Goal: Task Accomplishment & Management: Complete application form

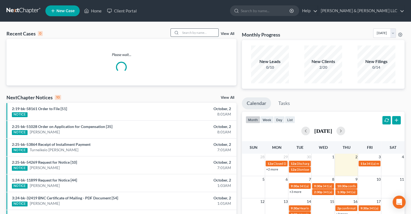
click at [204, 34] on input "search" at bounding box center [200, 33] width 38 height 8
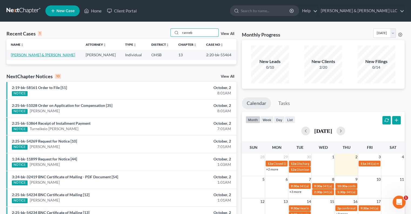
type input "ranneb"
click at [18, 56] on link "[PERSON_NAME] & [PERSON_NAME]" at bounding box center [43, 54] width 64 height 5
select select "2"
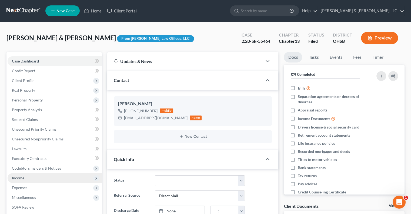
click at [35, 176] on span "Income" at bounding box center [55, 178] width 94 height 10
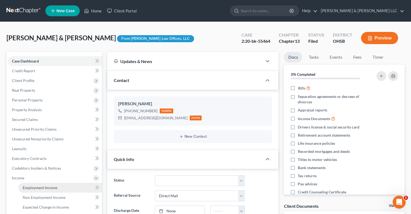
click at [36, 186] on span "Employment Income" at bounding box center [40, 187] width 35 height 5
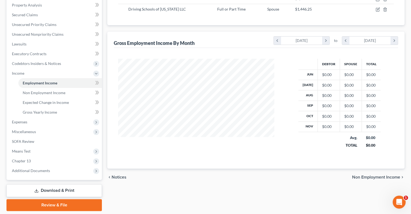
scroll to position [108, 0]
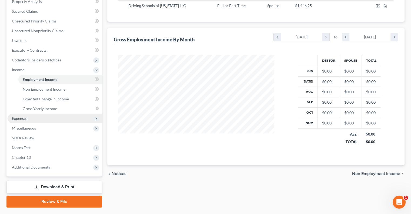
click at [37, 118] on span "Expenses" at bounding box center [55, 118] width 94 height 10
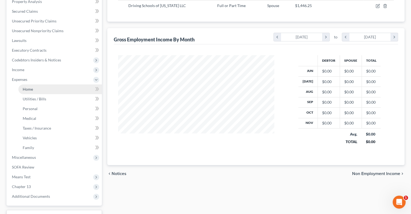
click at [35, 92] on link "Home" at bounding box center [60, 89] width 84 height 10
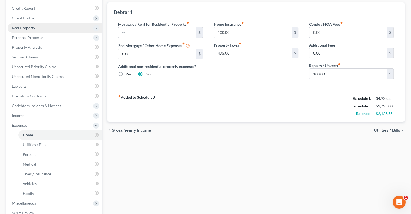
scroll to position [135, 0]
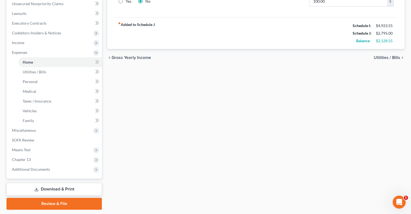
click at [66, 187] on link "Download & Print" at bounding box center [53, 189] width 95 height 13
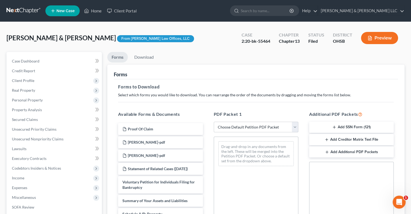
click at [279, 125] on select "Choose Default Petition PDF Packet Complete Bankruptcy Petition (all forms and …" at bounding box center [256, 127] width 85 height 11
select select "4"
click at [214, 122] on select "Choose Default Petition PDF Packet Complete Bankruptcy Petition (all forms and …" at bounding box center [256, 127] width 85 height 11
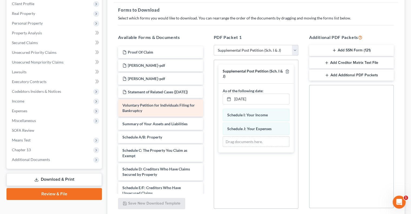
scroll to position [81, 0]
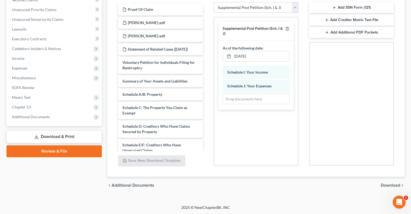
click at [392, 185] on span "Download" at bounding box center [390, 185] width 19 height 4
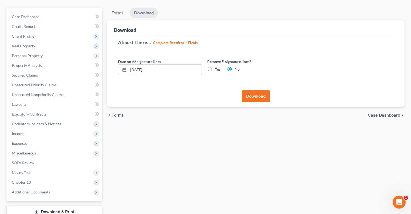
scroll to position [2, 0]
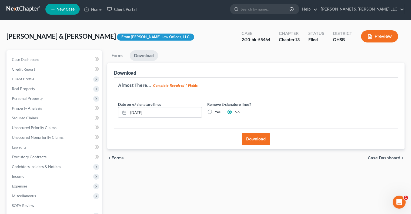
click at [255, 138] on button "Download" at bounding box center [256, 139] width 28 height 12
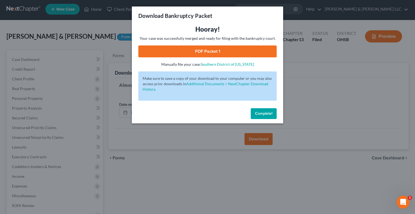
click at [205, 52] on link "PDF Packet 1" at bounding box center [207, 51] width 138 height 12
click at [264, 114] on span "Complete!" at bounding box center [263, 113] width 17 height 5
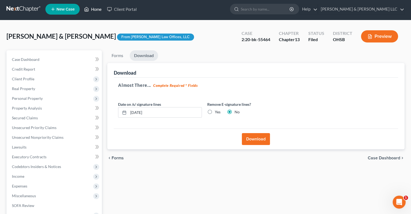
click at [97, 9] on link "Home" at bounding box center [92, 9] width 23 height 10
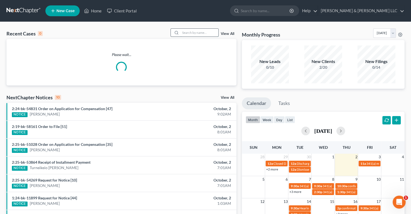
click at [181, 33] on input "search" at bounding box center [200, 33] width 38 height 8
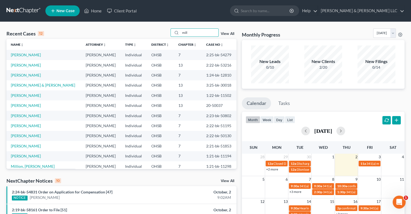
type input "mill"
click at [28, 56] on link "[PERSON_NAME]" at bounding box center [26, 54] width 30 height 5
select select "3"
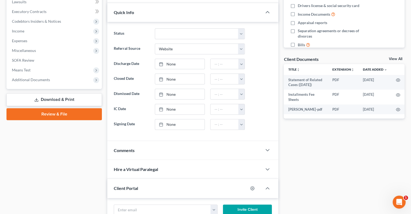
scroll to position [162, 0]
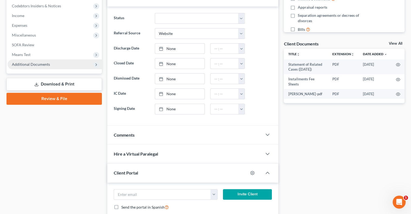
click at [34, 67] on span "Additional Documents" at bounding box center [55, 64] width 94 height 10
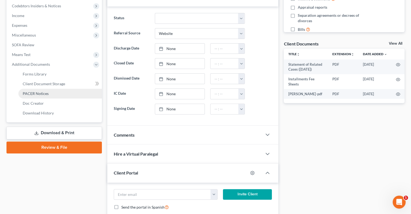
click at [35, 92] on span "PACER Notices" at bounding box center [36, 93] width 26 height 5
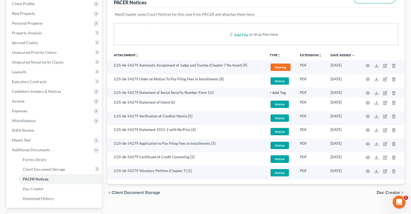
scroll to position [81, 0]
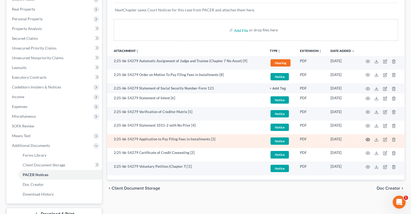
click at [369, 139] on icon "button" at bounding box center [368, 139] width 4 height 4
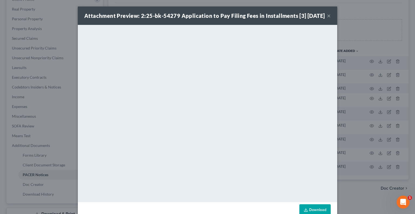
click at [327, 19] on button "×" at bounding box center [329, 15] width 4 height 6
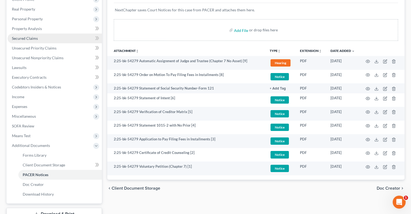
click at [31, 38] on span "Secured Claims" at bounding box center [25, 38] width 26 height 5
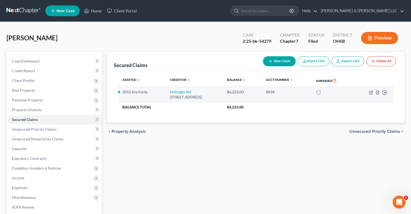
drag, startPoint x: 223, startPoint y: 97, endPoint x: 156, endPoint y: 93, distance: 67.7
click at [156, 93] on tr "2015 [PERSON_NAME] Hntingtn Ntl [GEOGRAPHIC_DATA][STREET_ADDRESS] $6,223.00 803…" at bounding box center [256, 94] width 276 height 15
copy tr "Hntingtn Ntl [STREET_ADDRESS]"
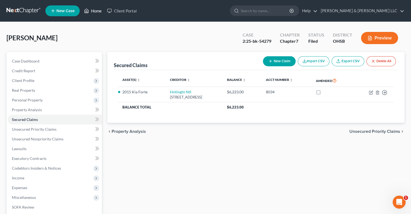
click at [98, 13] on link "Home" at bounding box center [92, 11] width 23 height 10
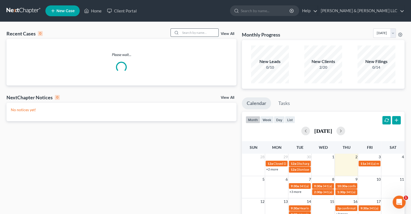
click at [200, 31] on input "search" at bounding box center [200, 33] width 38 height 8
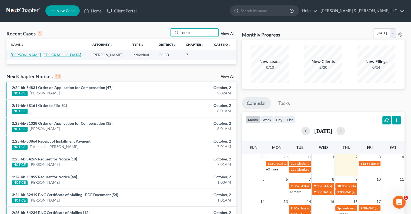
type input "conle"
click at [21, 55] on link "[PERSON_NAME], [GEOGRAPHIC_DATA]" at bounding box center [46, 54] width 70 height 5
select select "4"
select select "3"
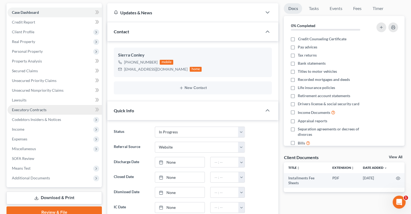
scroll to position [54, 0]
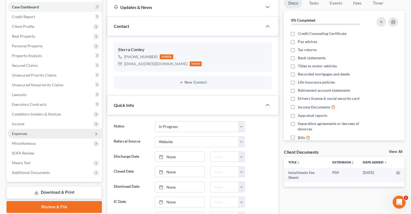
click at [16, 136] on span "Expenses" at bounding box center [55, 134] width 94 height 10
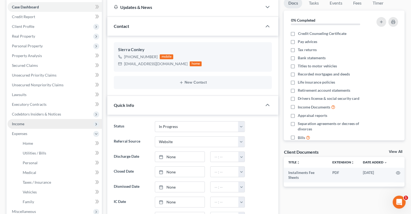
click at [21, 124] on span "Income" at bounding box center [18, 123] width 12 height 5
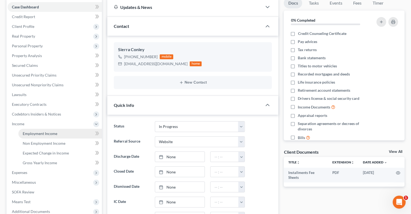
click at [29, 135] on span "Employment Income" at bounding box center [40, 133] width 35 height 5
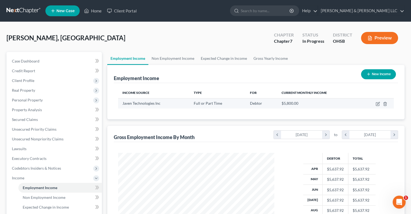
scroll to position [96, 167]
click at [182, 61] on link "Non Employment Income" at bounding box center [172, 58] width 49 height 13
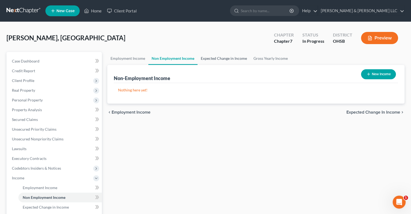
click at [209, 59] on link "Expected Change in Income" at bounding box center [224, 58] width 53 height 13
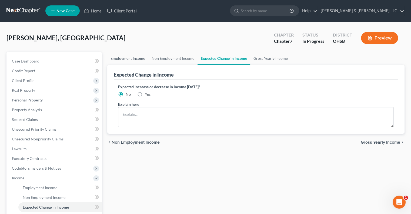
click at [132, 58] on link "Employment Income" at bounding box center [127, 58] width 41 height 13
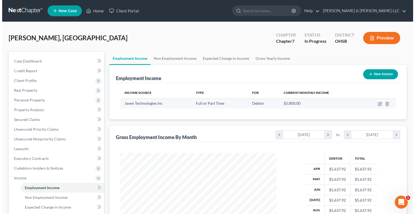
scroll to position [96, 167]
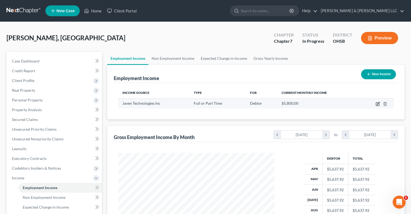
click at [379, 103] on icon "button" at bounding box center [378, 103] width 2 height 2
select select "0"
select select "24"
select select "1"
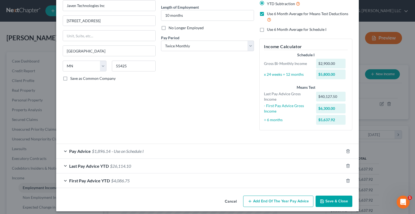
scroll to position [54, 0]
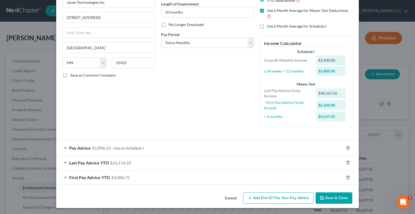
click at [65, 162] on div "Last Pay Advice YTD $26,114.10" at bounding box center [200, 162] width 288 height 14
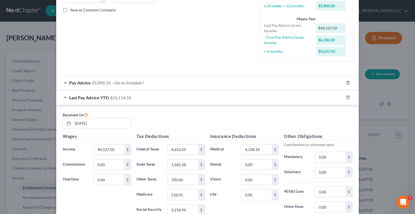
scroll to position [135, 0]
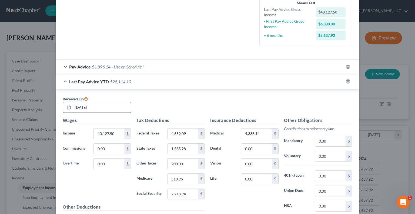
drag, startPoint x: 73, startPoint y: 108, endPoint x: 77, endPoint y: 107, distance: 3.9
click at [77, 107] on input "[DATE]" at bounding box center [102, 107] width 58 height 10
type input "[DATE]"
click at [116, 133] on input "40,127.50" at bounding box center [109, 133] width 31 height 10
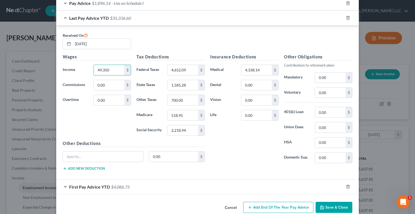
scroll to position [208, 0]
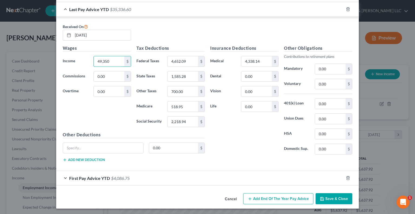
type input "49,350"
click at [70, 176] on span "First Pay Advice YTD" at bounding box center [89, 177] width 41 height 5
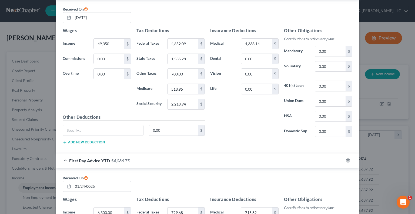
scroll to position [262, 0]
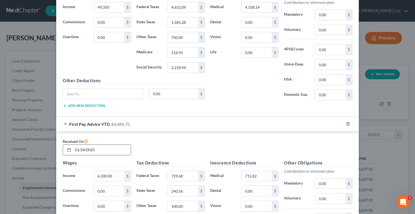
drag, startPoint x: 72, startPoint y: 149, endPoint x: 82, endPoint y: 149, distance: 10.5
click at [82, 149] on input "01/24/0025" at bounding box center [102, 150] width 58 height 10
type input "03/25/0025"
click at [112, 177] on input "6,300.00" at bounding box center [109, 176] width 31 height 10
type input "17,543.75"
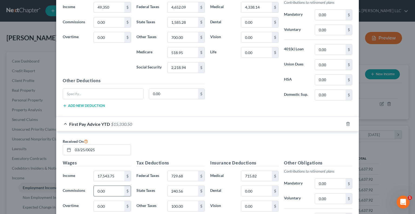
click at [114, 189] on input "0.00" at bounding box center [109, 191] width 31 height 10
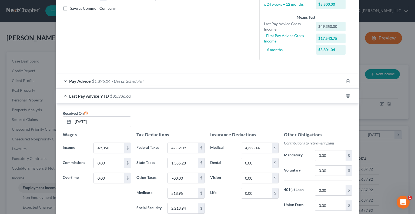
scroll to position [153, 0]
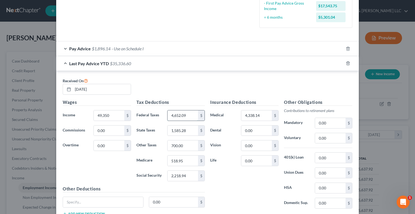
click at [188, 112] on input "4,652.09" at bounding box center [183, 115] width 31 height 10
type input "5,807.33"
type input "1,990.27"
type input "900"
type input "643.92"
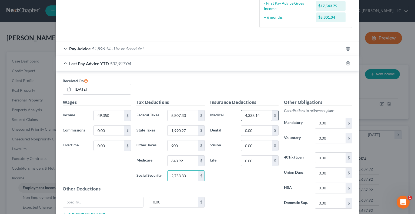
type input "2,753.30"
click at [262, 115] on input "4,338.14" at bounding box center [256, 115] width 31 height 10
type input "4,941.86"
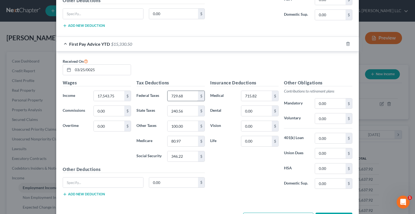
scroll to position [343, 0]
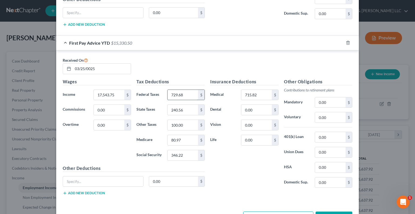
click at [186, 94] on input "729.68" at bounding box center [183, 95] width 31 height 10
type input "2,041.75"
type input "687.84"
type input "300"
type input "226.50"
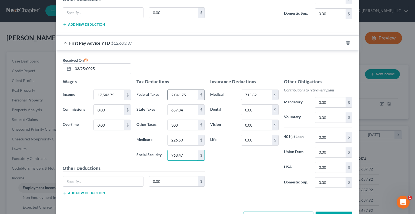
type input "968.47"
click at [256, 94] on input "715.82" at bounding box center [256, 95] width 31 height 10
type input "1,923.26"
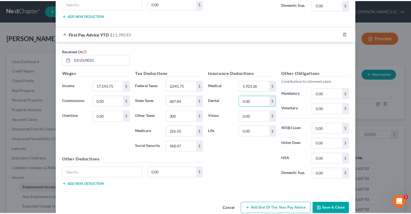
scroll to position [360, 0]
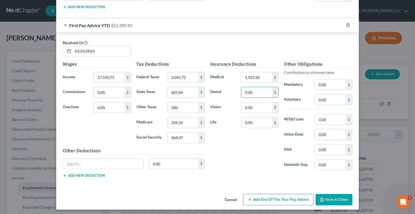
click at [330, 201] on button "Save & Close" at bounding box center [334, 199] width 37 height 11
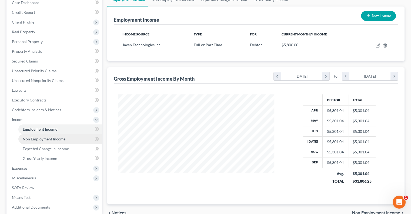
scroll to position [81, 0]
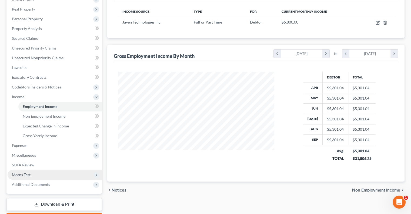
click at [34, 172] on span "Means Test" at bounding box center [55, 175] width 94 height 10
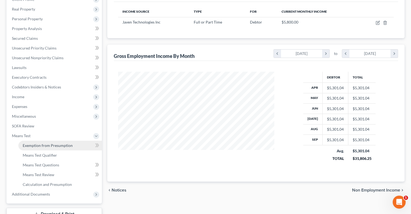
click at [37, 147] on span "Exemption from Presumption" at bounding box center [48, 145] width 50 height 5
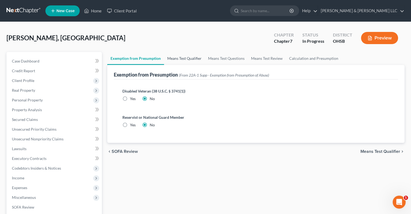
click at [180, 62] on link "Means Test Qualifier" at bounding box center [184, 58] width 41 height 13
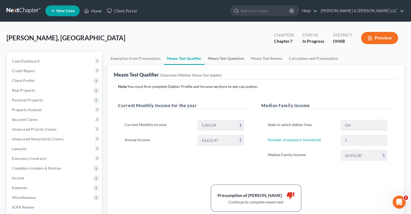
click at [218, 60] on link "Means Test Questions" at bounding box center [226, 58] width 43 height 13
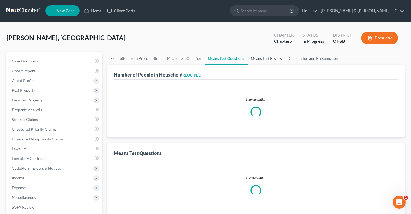
select select "1"
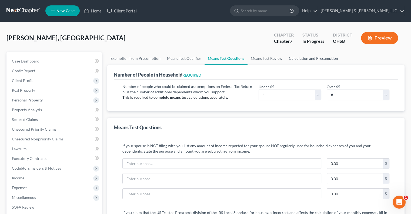
click at [296, 59] on link "Calculation and Presumption" at bounding box center [314, 58] width 56 height 13
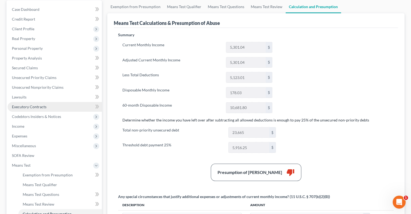
scroll to position [54, 0]
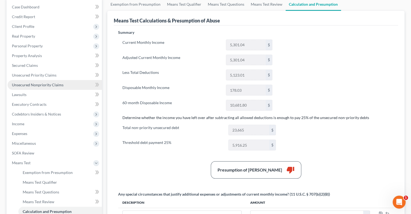
click at [31, 85] on span "Unsecured Nonpriority Claims" at bounding box center [38, 84] width 52 height 5
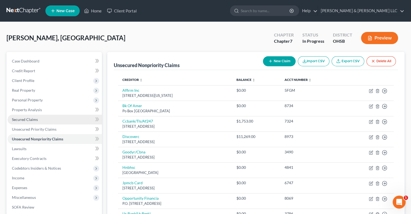
click at [30, 121] on span "Secured Claims" at bounding box center [25, 119] width 26 height 5
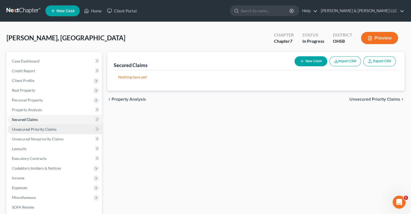
click at [27, 129] on span "Unsecured Priority Claims" at bounding box center [34, 129] width 45 height 5
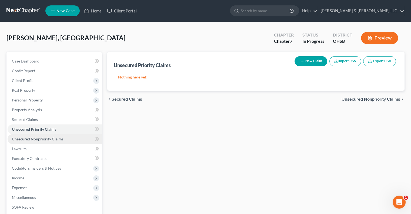
click at [29, 137] on span "Unsecured Nonpriority Claims" at bounding box center [38, 138] width 52 height 5
